Goal: Share content: Share content

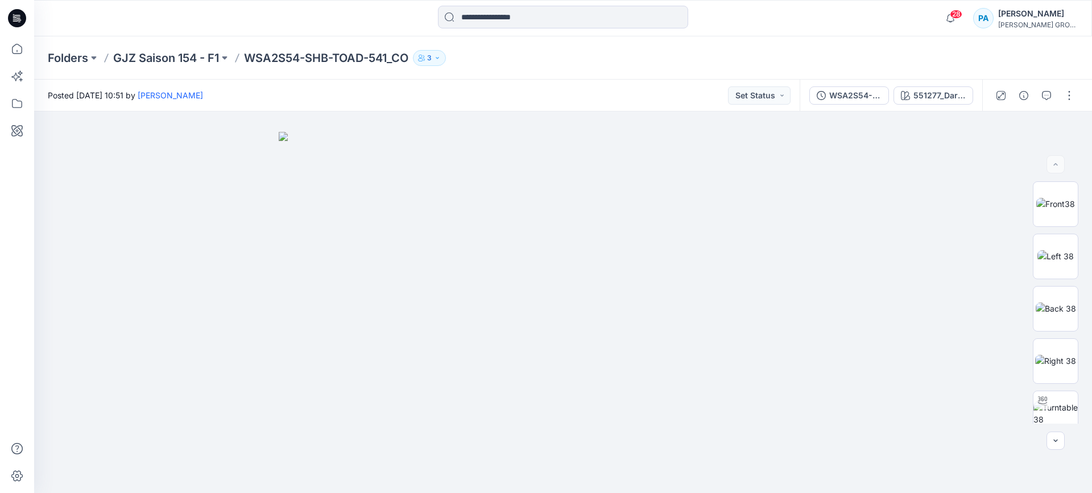
click at [168, 66] on div "Folders GJZ Saison 154 - F1 WSA2S54-SHB-TOAD-541_CO 3" at bounding box center [563, 57] width 1058 height 43
click at [169, 56] on p "GJZ Saison 154 - F1" at bounding box center [166, 58] width 106 height 16
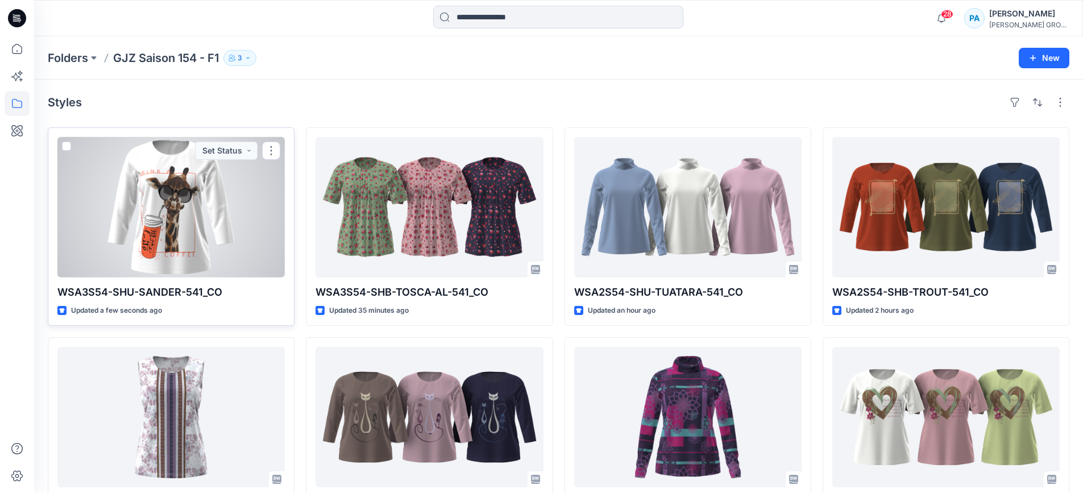
click at [168, 288] on p "WSA3S54-SHU-SANDER-541_CO" at bounding box center [170, 292] width 227 height 16
click at [160, 224] on div at bounding box center [170, 207] width 227 height 140
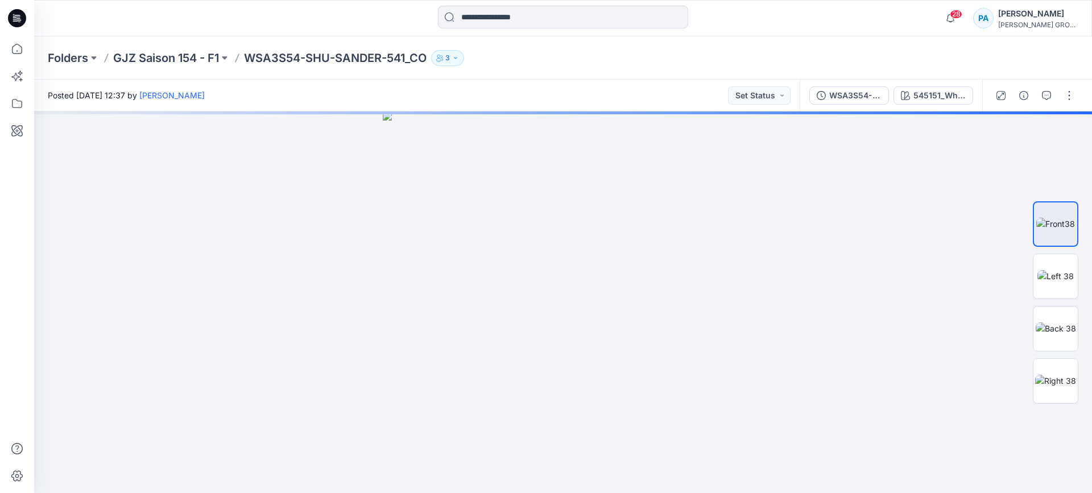
click at [252, 57] on p "WSA3S54-SHU-SANDER-541_CO" at bounding box center [335, 58] width 183 height 16
drag, startPoint x: 248, startPoint y: 57, endPoint x: 426, endPoint y: 64, distance: 177.5
click at [426, 64] on p "WSA3S54-SHU-SANDER-541_CO" at bounding box center [335, 58] width 183 height 16
copy p "WSA3S54-SHU-SANDER-541_CO"
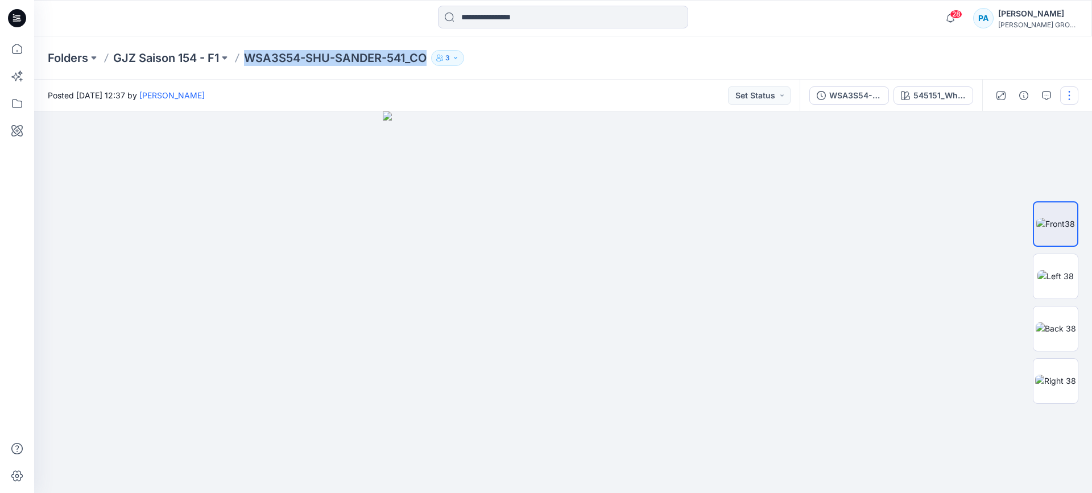
click at [1068, 97] on button "button" at bounding box center [1069, 95] width 18 height 18
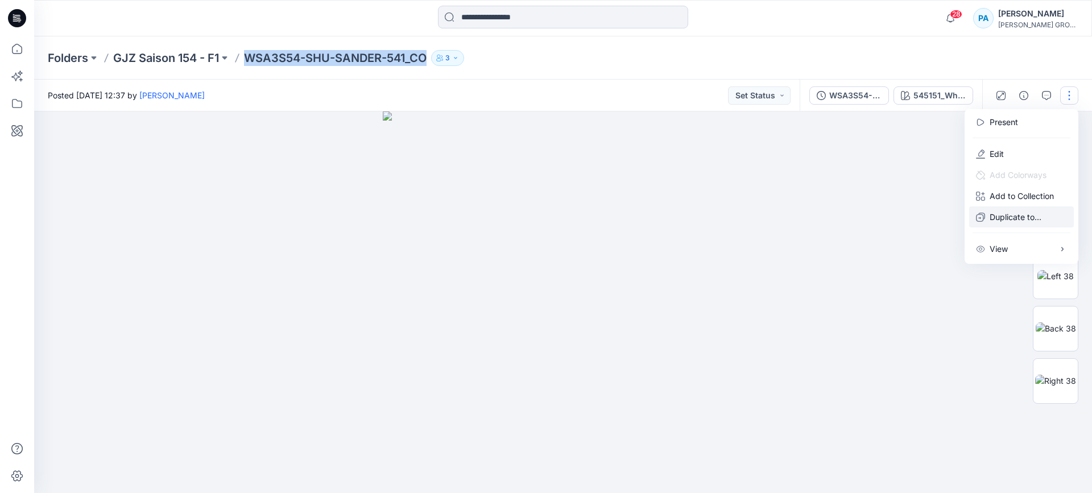
click at [1001, 223] on button "Duplicate to..." at bounding box center [1021, 216] width 105 height 21
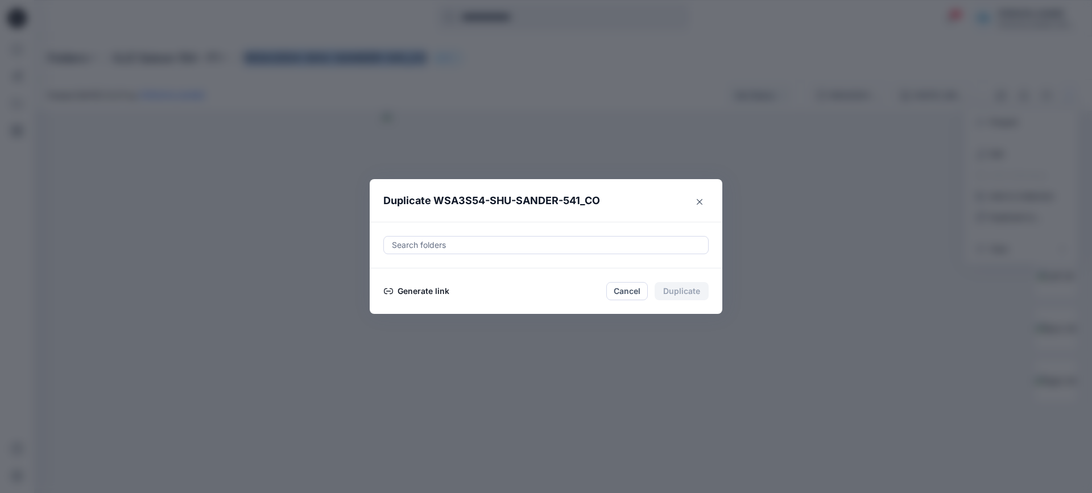
click at [421, 296] on button "Generate link" at bounding box center [416, 291] width 67 height 14
click at [413, 293] on button "Copy link" at bounding box center [409, 291] width 52 height 14
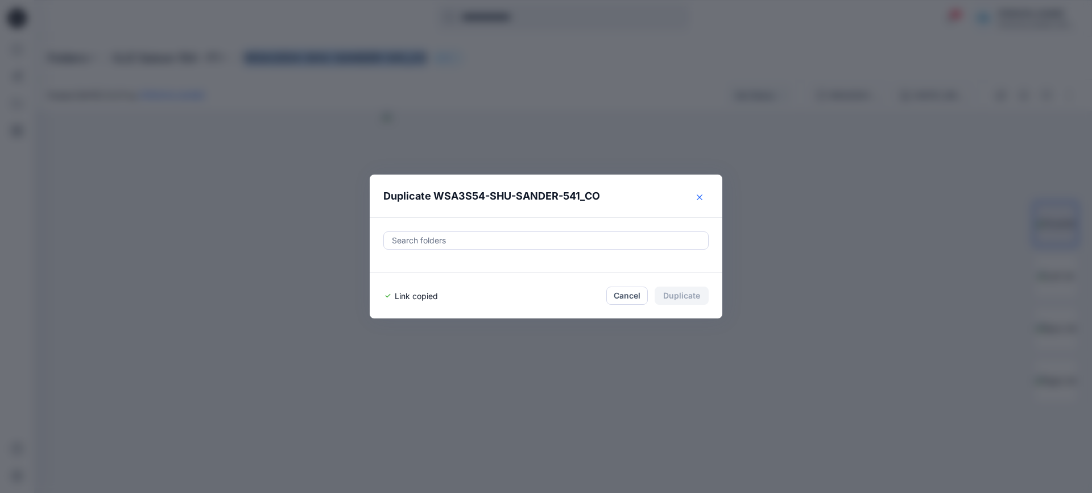
click at [691, 200] on button "Close" at bounding box center [699, 197] width 18 height 18
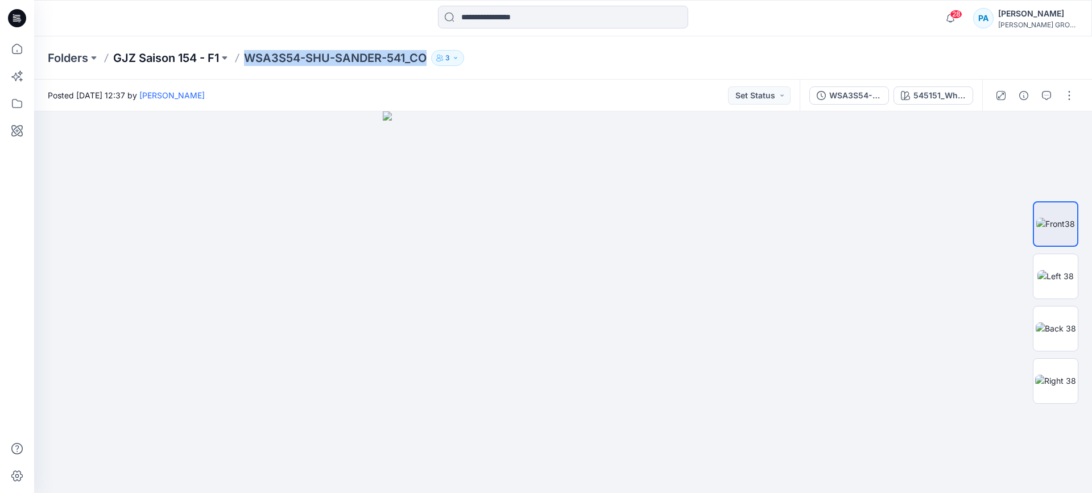
click at [176, 63] on p "GJZ Saison 154 - F1" at bounding box center [166, 58] width 106 height 16
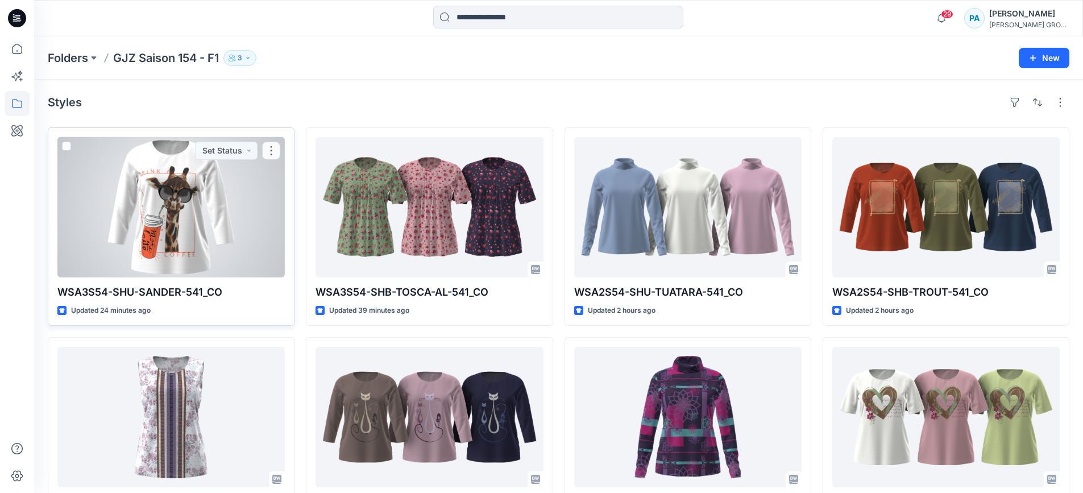
click at [189, 224] on div at bounding box center [170, 207] width 227 height 140
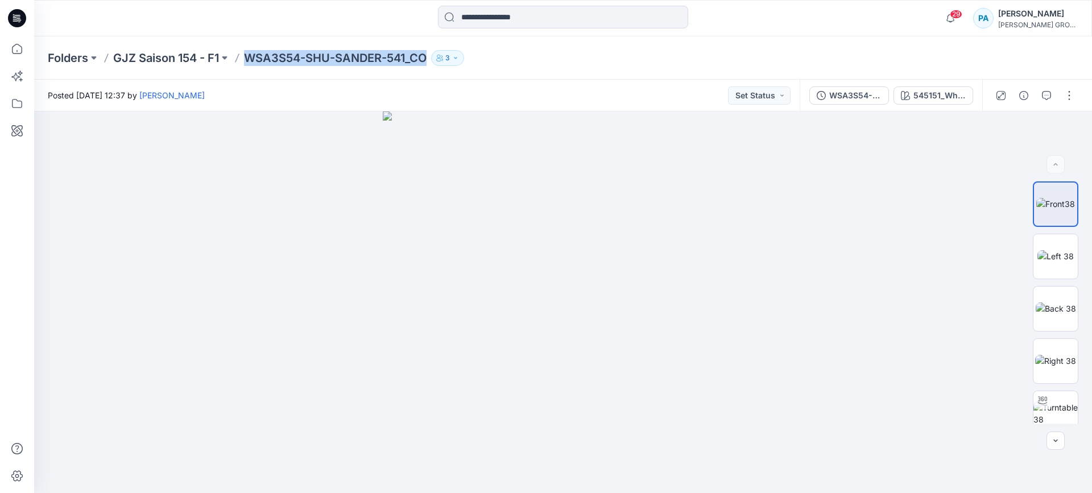
drag, startPoint x: 250, startPoint y: 57, endPoint x: 428, endPoint y: 60, distance: 177.4
click at [426, 60] on p "WSA3S54-SHU-SANDER-541_CO" at bounding box center [335, 58] width 183 height 16
copy p "WSA3S54-SHU-SANDER-541_CO"
click at [1071, 96] on button "button" at bounding box center [1069, 95] width 18 height 18
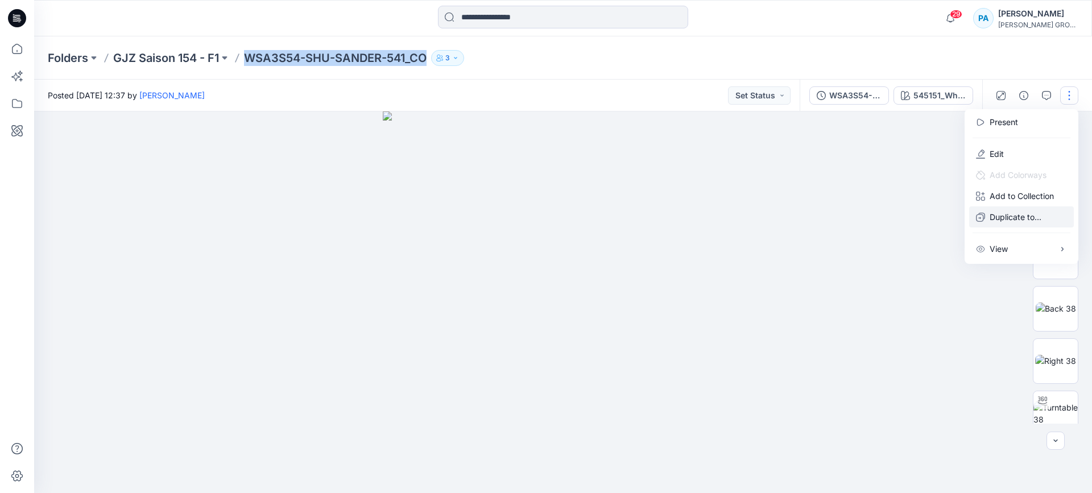
click at [1017, 212] on p "Duplicate to..." at bounding box center [1015, 217] width 52 height 12
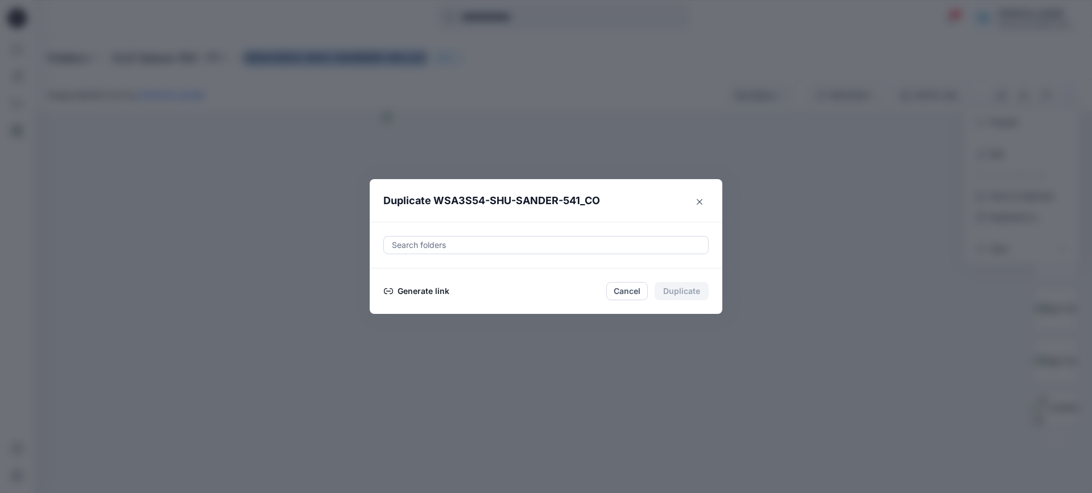
click at [408, 295] on button "Generate link" at bounding box center [416, 291] width 67 height 14
click at [404, 293] on button "Copy link" at bounding box center [409, 291] width 52 height 14
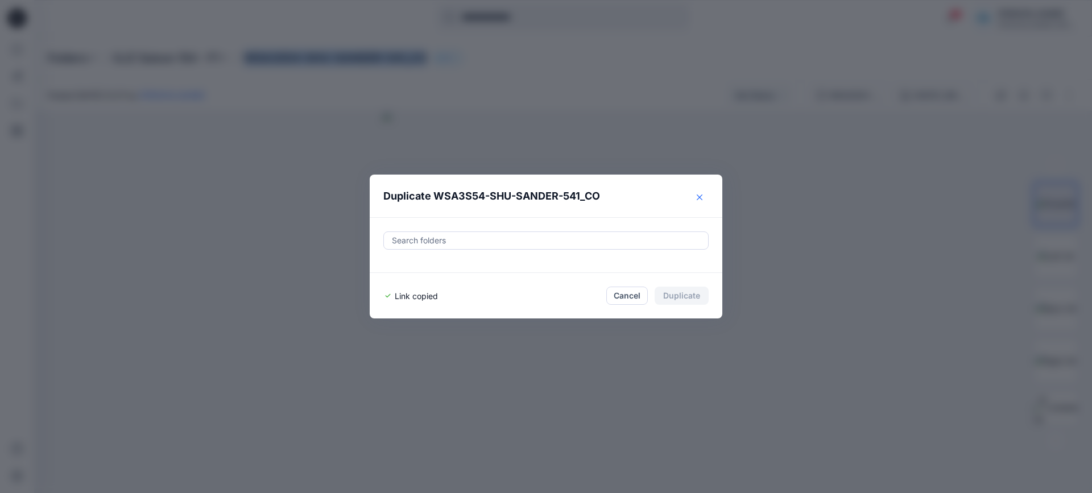
click at [702, 196] on icon "Close" at bounding box center [700, 197] width 6 height 6
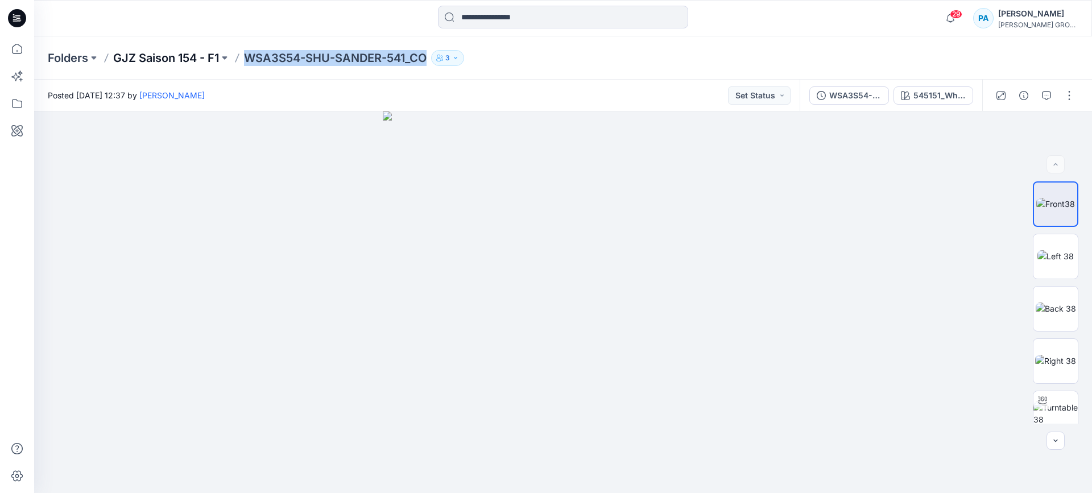
click at [171, 50] on p "GJZ Saison 154 - F1" at bounding box center [166, 58] width 106 height 16
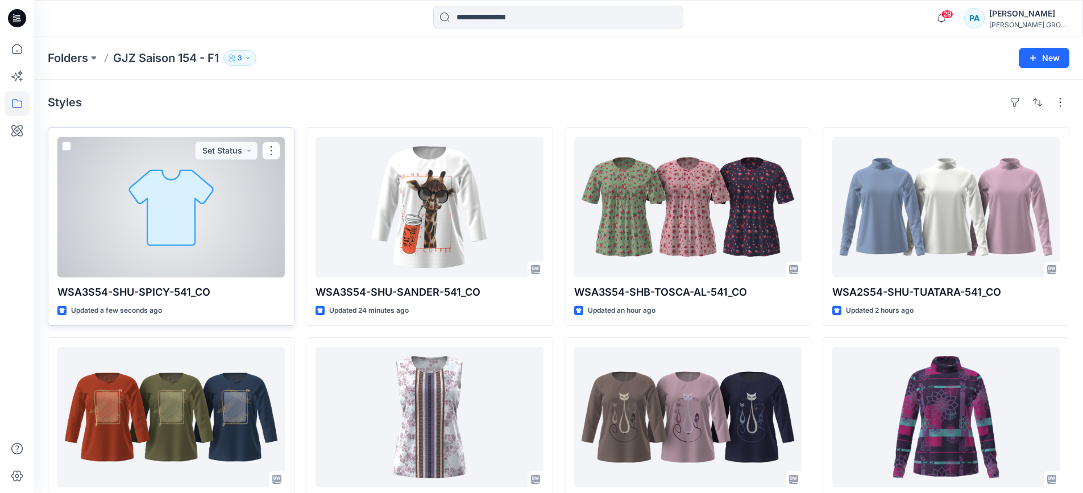
click at [157, 230] on div at bounding box center [170, 207] width 227 height 140
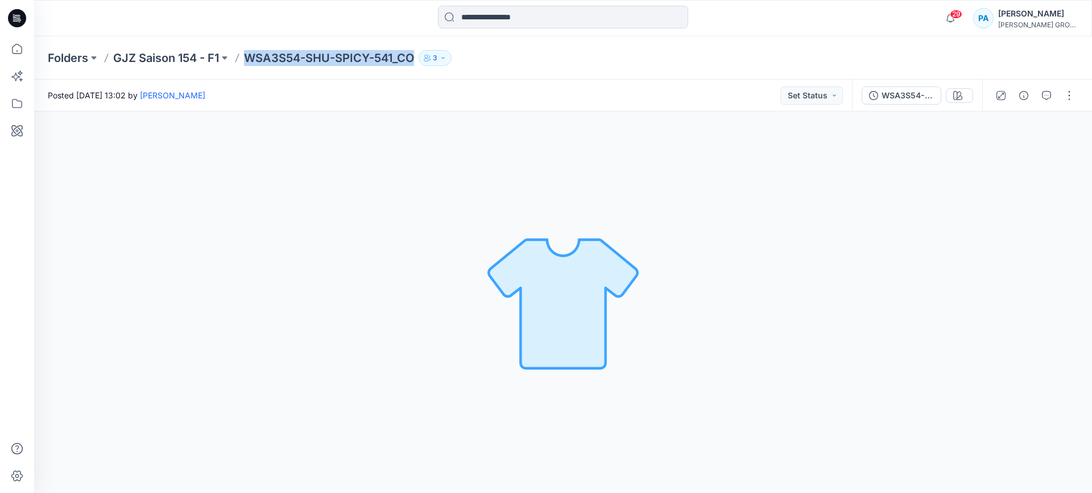
drag, startPoint x: 419, startPoint y: 54, endPoint x: 251, endPoint y: 59, distance: 167.8
click at [251, 59] on div "Folders GJZ Saison 154 - F1 WSA3S54-SHU-SPICY-541_CO 3" at bounding box center [519, 58] width 942 height 16
copy p "WSA3S54-SHU-SPICY-541_CO"
click at [1071, 93] on button "button" at bounding box center [1069, 95] width 18 height 18
click at [1011, 217] on p "Duplicate to..." at bounding box center [1015, 217] width 52 height 12
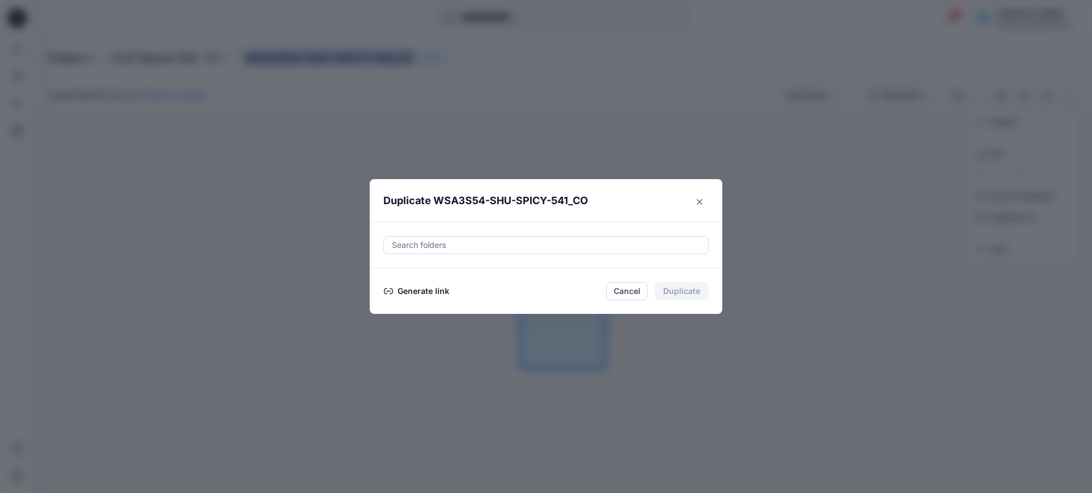
click at [425, 296] on button "Generate link" at bounding box center [416, 291] width 67 height 14
click at [413, 293] on button "Copy link" at bounding box center [409, 291] width 52 height 14
